Goal: Information Seeking & Learning: Learn about a topic

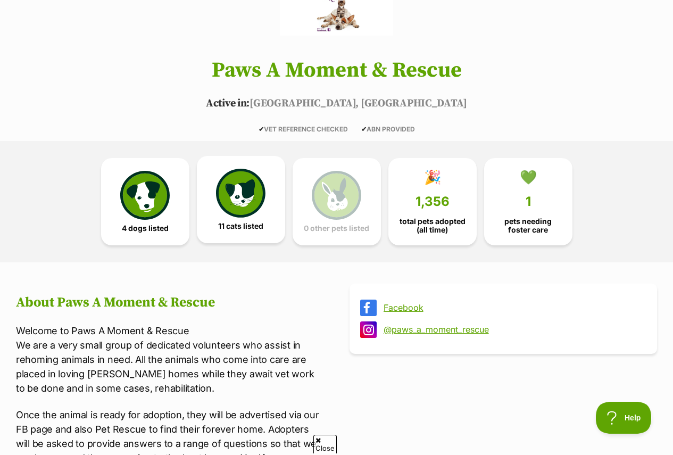
click at [224, 187] on img at bounding box center [240, 193] width 49 height 49
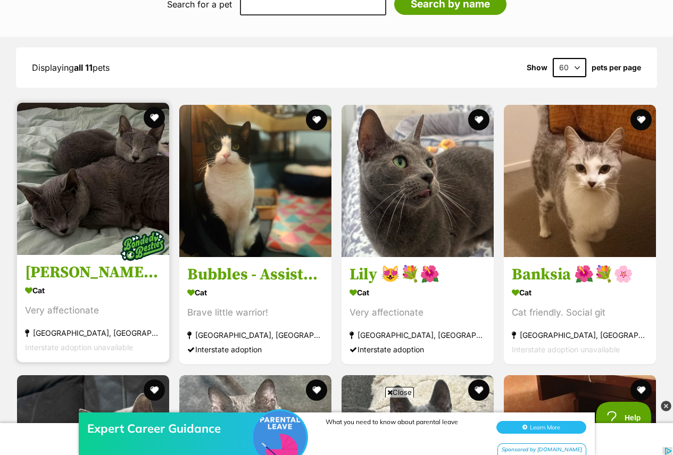
click at [70, 263] on h3 "[PERSON_NAME] and [PERSON_NAME]" at bounding box center [93, 273] width 136 height 20
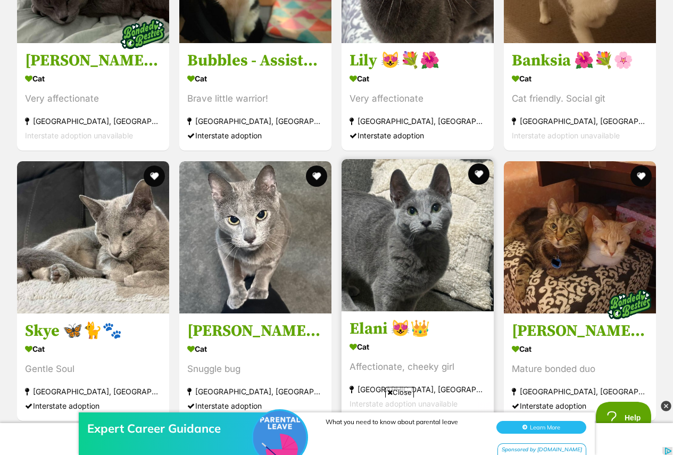
scroll to position [1405, 0]
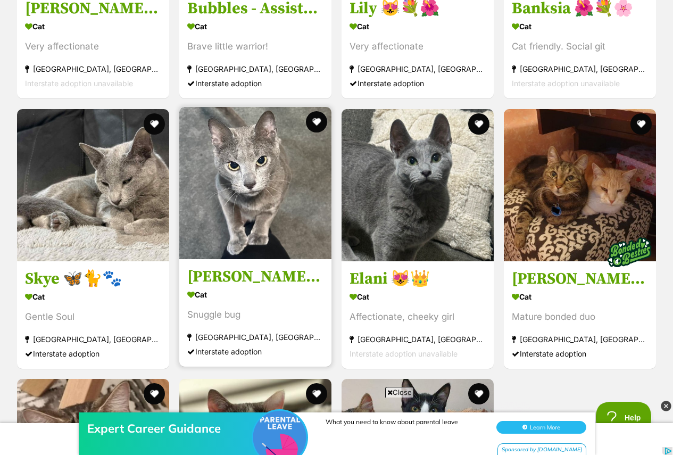
click at [237, 267] on h3 "[PERSON_NAME] 😻🧵🧶" at bounding box center [255, 277] width 136 height 20
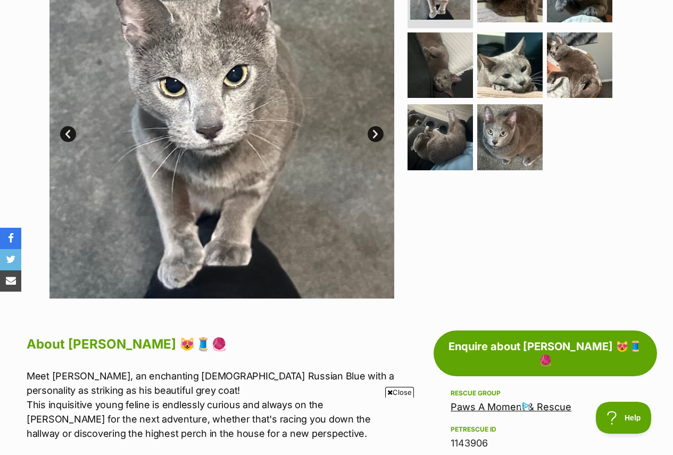
scroll to position [258, 0]
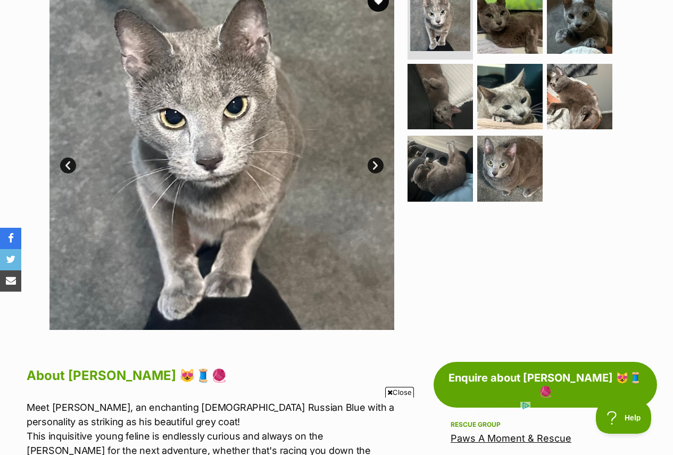
click at [370, 158] on link "Next" at bounding box center [376, 166] width 16 height 16
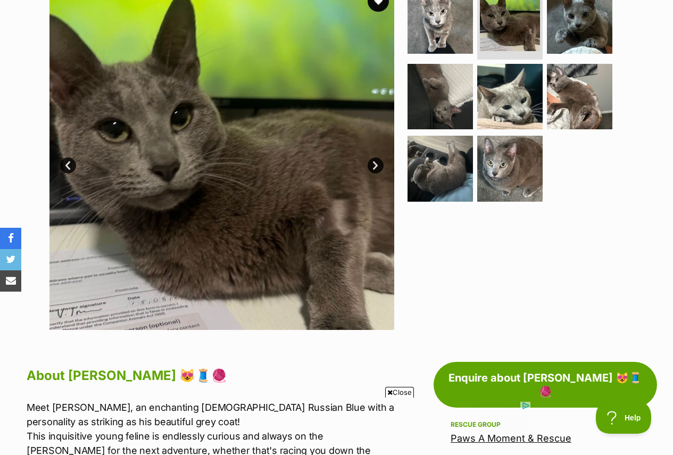
click at [371, 158] on link "Next" at bounding box center [376, 166] width 16 height 16
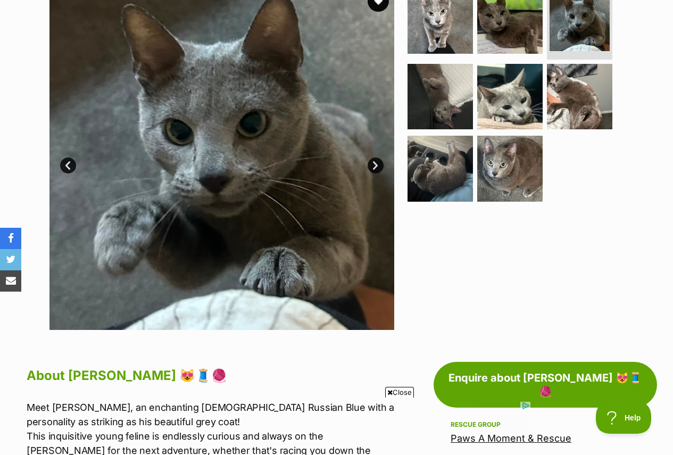
click at [371, 158] on link "Next" at bounding box center [376, 166] width 16 height 16
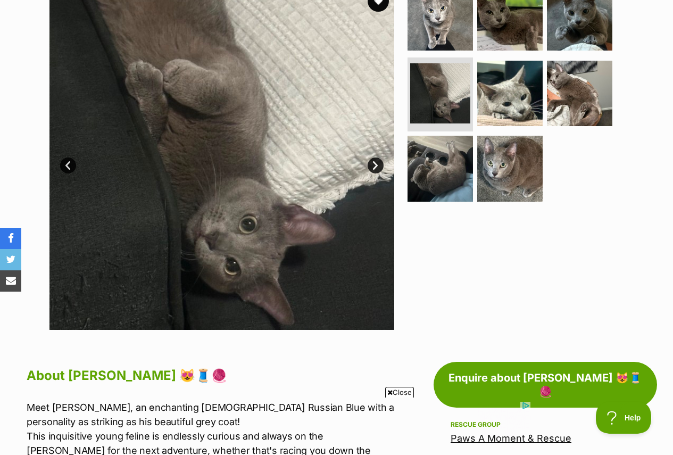
click at [371, 158] on link "Next" at bounding box center [376, 166] width 16 height 16
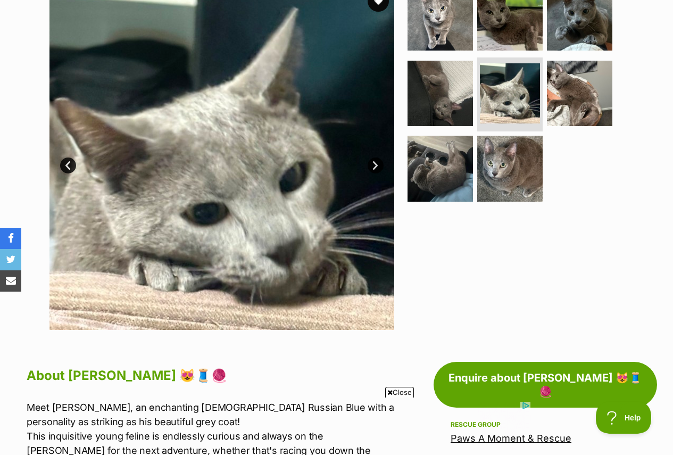
click at [371, 158] on link "Next" at bounding box center [376, 166] width 16 height 16
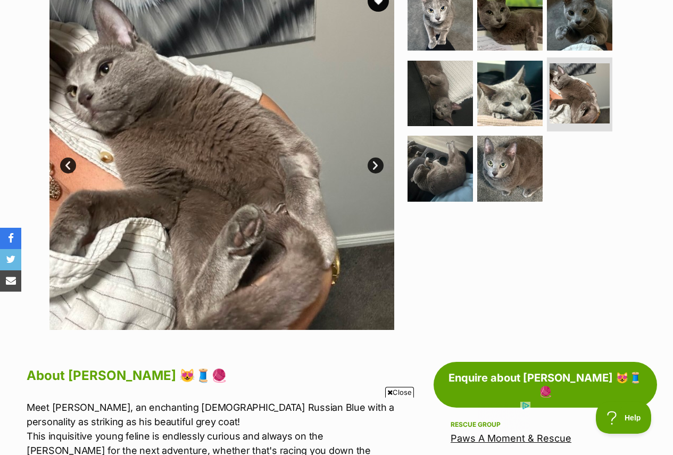
click at [371, 158] on link "Next" at bounding box center [376, 166] width 16 height 16
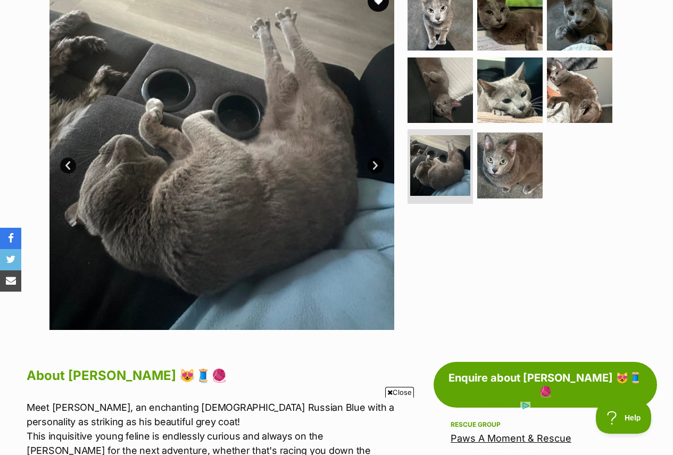
click at [371, 158] on link "Next" at bounding box center [376, 166] width 16 height 16
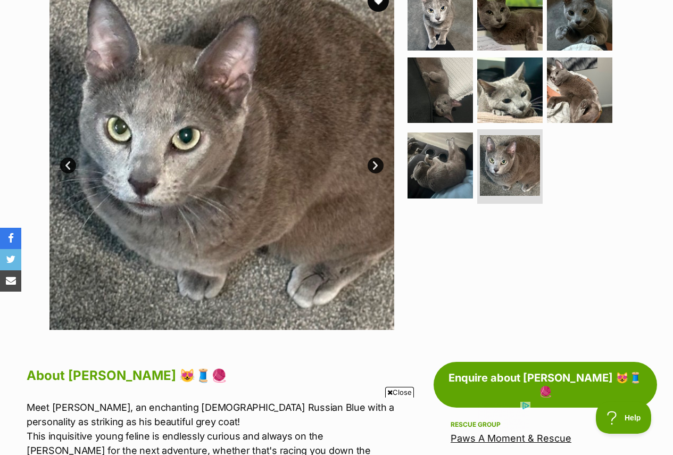
click at [371, 158] on link "Next" at bounding box center [376, 166] width 16 height 16
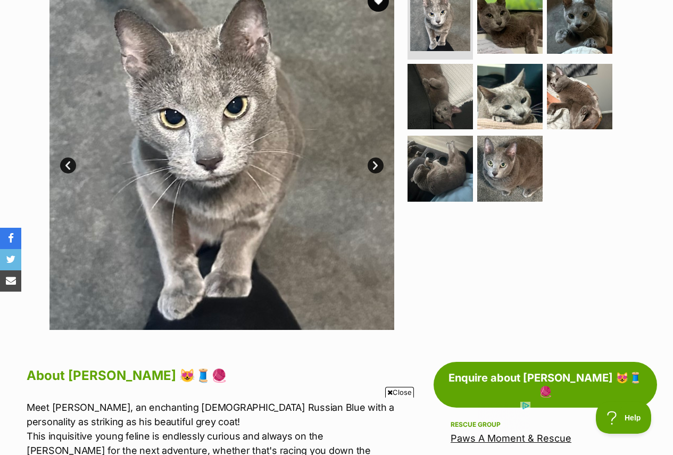
click at [371, 158] on link "Next" at bounding box center [376, 166] width 16 height 16
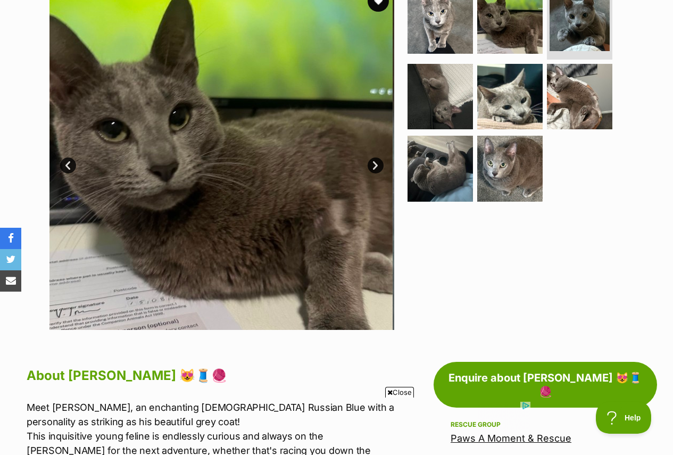
click at [371, 158] on link "Next" at bounding box center [376, 166] width 16 height 16
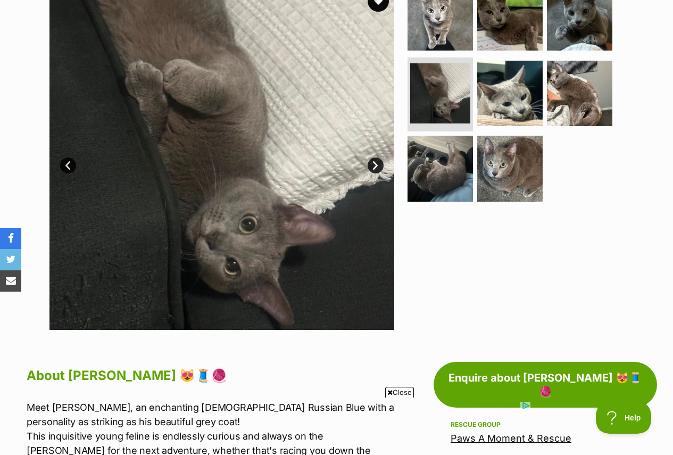
click at [371, 158] on link "Next" at bounding box center [376, 166] width 16 height 16
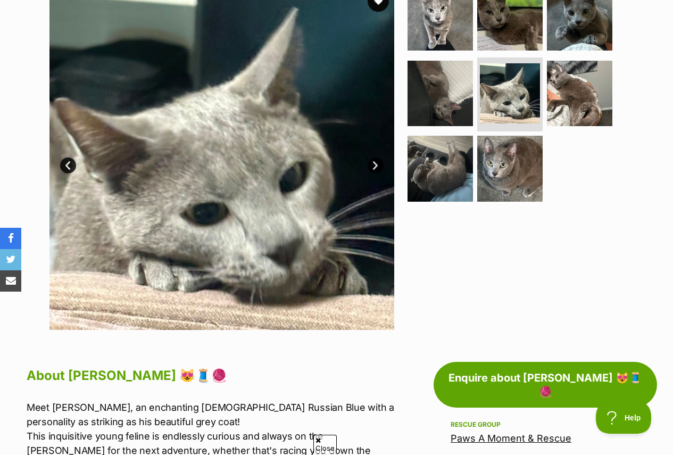
click at [371, 158] on link "Next" at bounding box center [376, 166] width 16 height 16
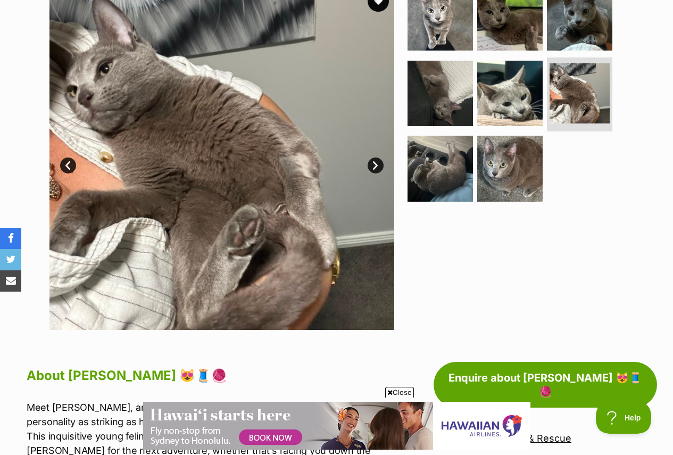
scroll to position [0, 0]
click at [371, 158] on link "Next" at bounding box center [376, 166] width 16 height 16
